Goal: Find specific page/section: Find specific page/section

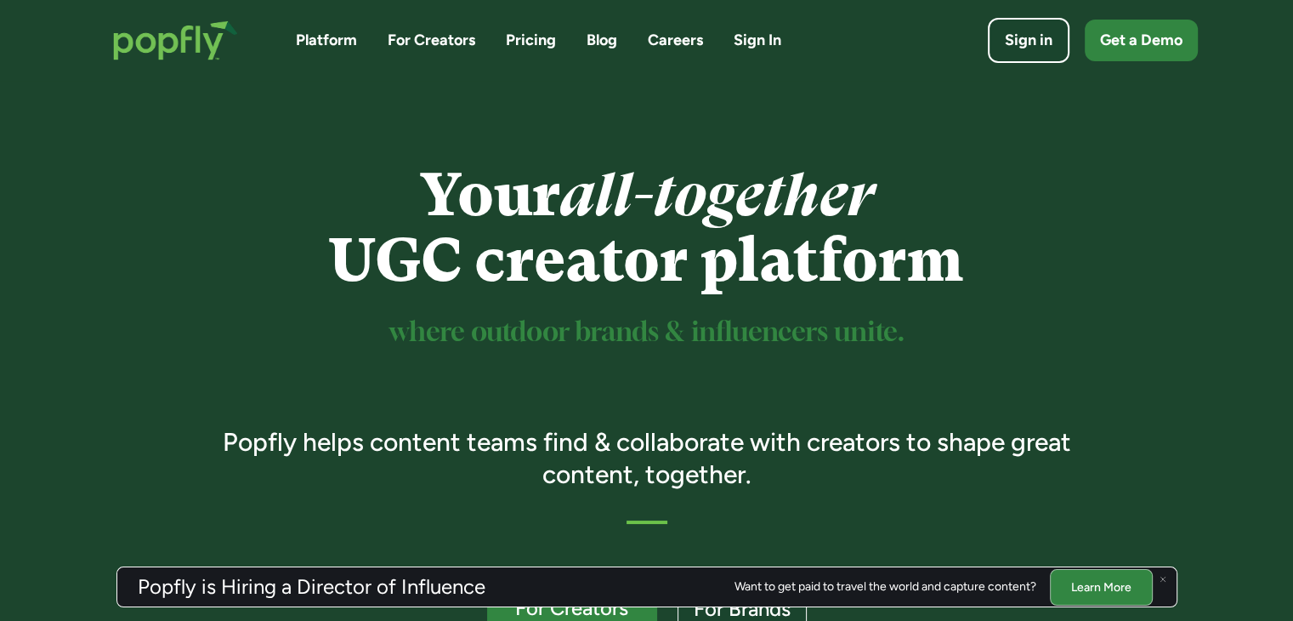
click at [690, 36] on link "Careers" at bounding box center [675, 40] width 55 height 21
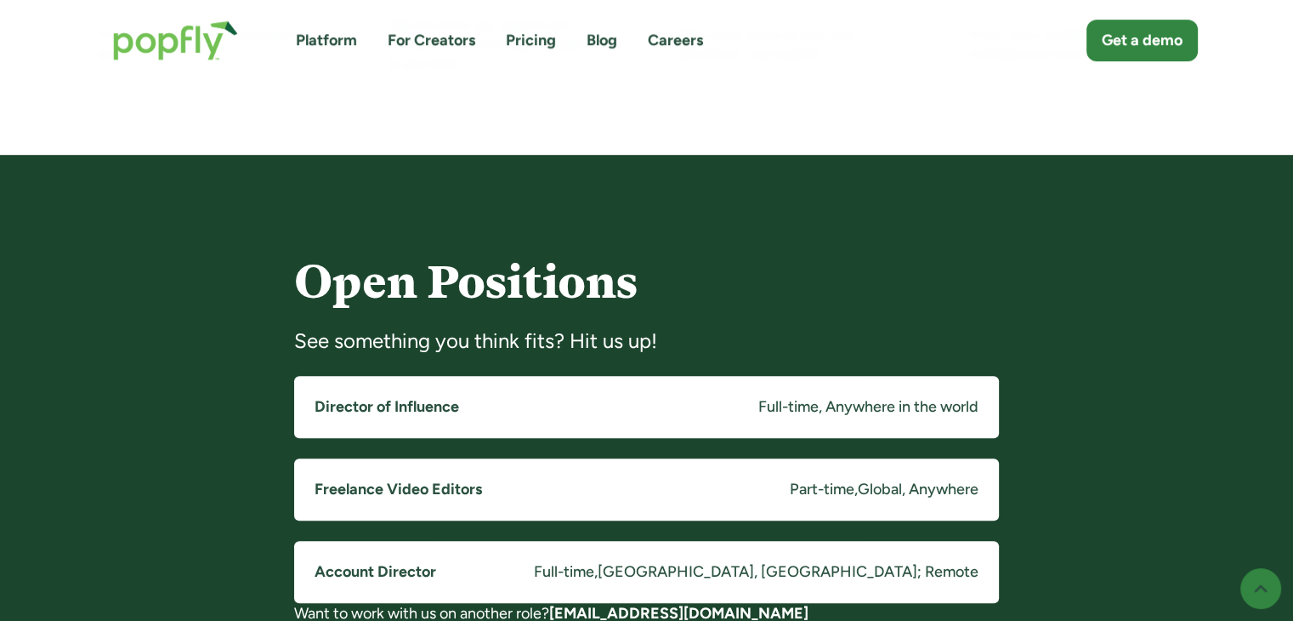
scroll to position [1186, 0]
